Goal: Task Accomplishment & Management: Complete application form

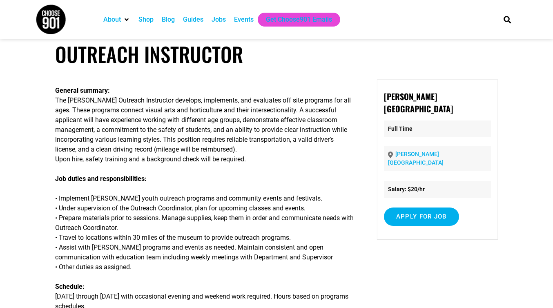
scroll to position [12, 0]
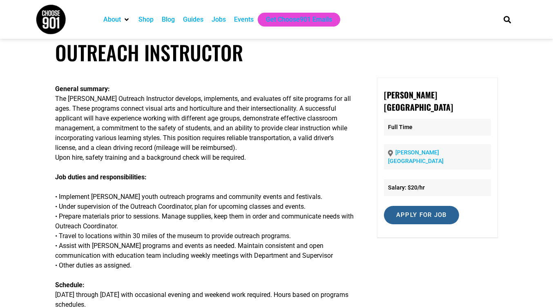
click at [417, 206] on input "Apply for job" at bounding box center [421, 215] width 75 height 18
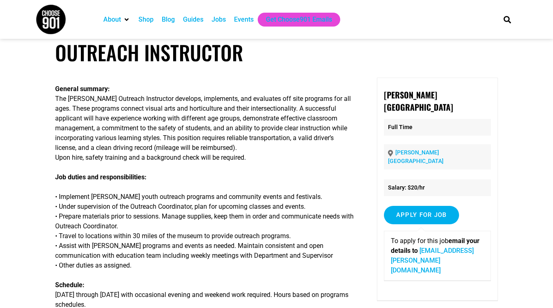
click at [452, 247] on link "[EMAIL_ADDRESS][PERSON_NAME][DOMAIN_NAME]" at bounding box center [432, 260] width 83 height 27
click at [294, 193] on p "• Implement [PERSON_NAME] youth outreach programs and community events and fest…" at bounding box center [205, 231] width 300 height 78
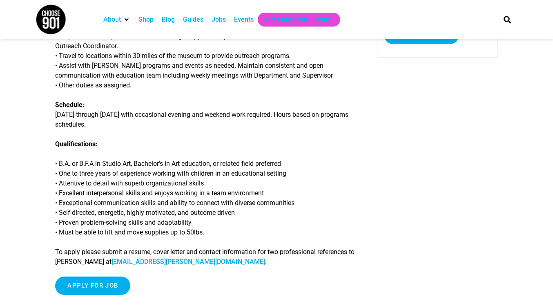
scroll to position [191, 0]
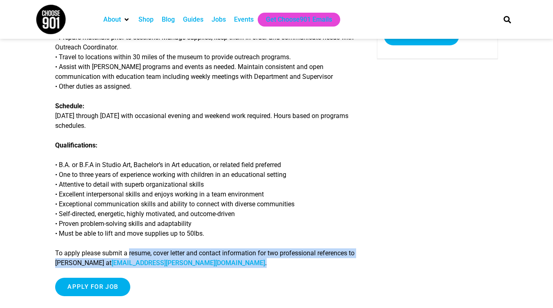
drag, startPoint x: 233, startPoint y: 266, endPoint x: 130, endPoint y: 255, distance: 104.1
click at [130, 255] on p "To apply please submit a resume, cover letter and contact information for two p…" at bounding box center [205, 259] width 300 height 20
copy p "resume, cover letter and contact information for two professional references to…"
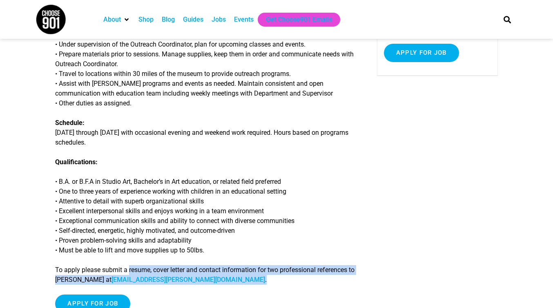
scroll to position [0, 0]
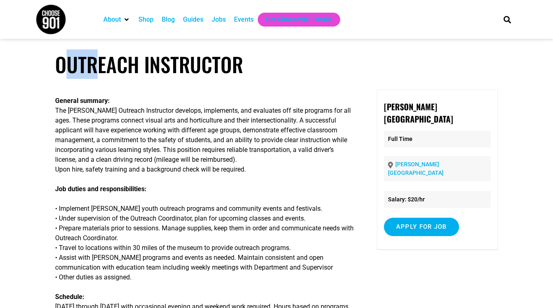
drag, startPoint x: 280, startPoint y: 61, endPoint x: 102, endPoint y: 62, distance: 177.4
click at [102, 63] on h1 "Outreach Instructor" at bounding box center [276, 64] width 443 height 24
click at [297, 79] on article "Outreach Instructor General summary: The Dixon Outreach Instructor develops, im…" at bounding box center [276, 278] width 553 height 452
click at [248, 73] on h1 "Outreach Instructor" at bounding box center [276, 64] width 443 height 24
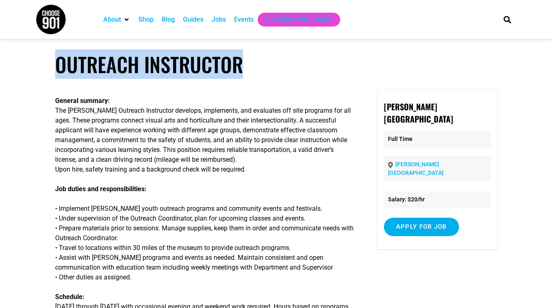
drag, startPoint x: 255, startPoint y: 69, endPoint x: 55, endPoint y: 69, distance: 199.5
click at [55, 69] on h1 "Outreach Instructor" at bounding box center [276, 64] width 443 height 24
copy h1 "Outreach Instructor"
